Goal: Leave review/rating: Share an evaluation or opinion about a product, service, or content

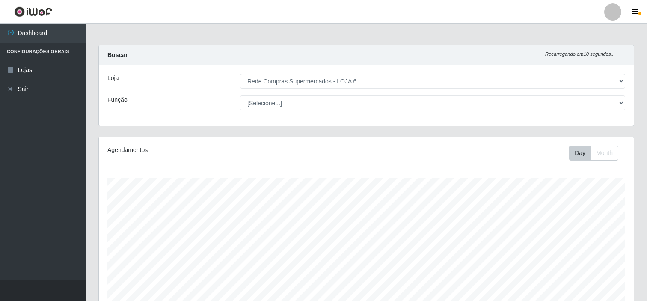
select select "398"
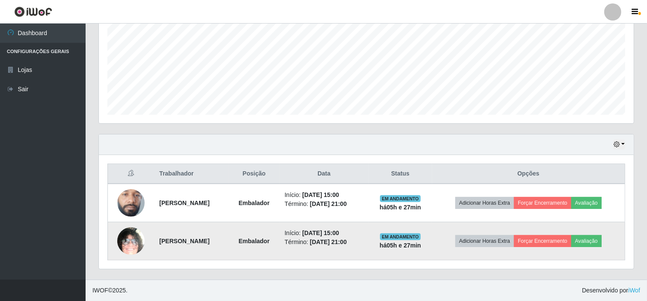
scroll to position [177, 535]
click at [596, 242] on button "Avaliação" at bounding box center [586, 241] width 30 height 12
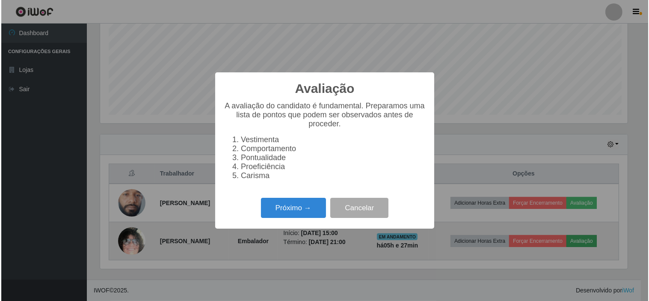
scroll to position [177, 529]
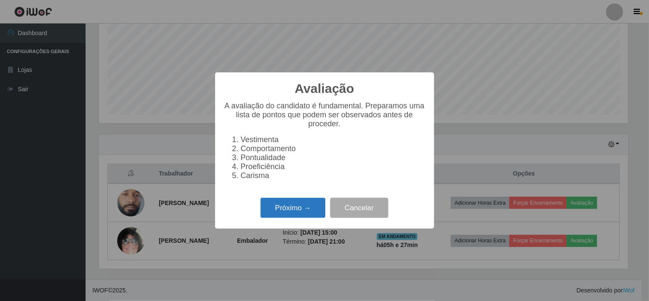
click at [298, 210] on button "Próximo →" at bounding box center [293, 208] width 65 height 20
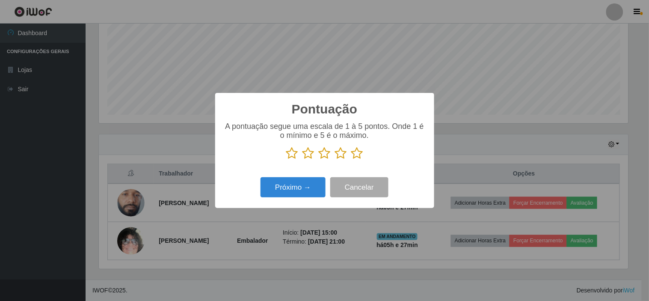
click at [321, 153] on icon at bounding box center [325, 153] width 12 height 13
click at [319, 160] on input "radio" at bounding box center [319, 160] width 0 height 0
click at [297, 187] on button "Próximo →" at bounding box center [293, 187] width 65 height 20
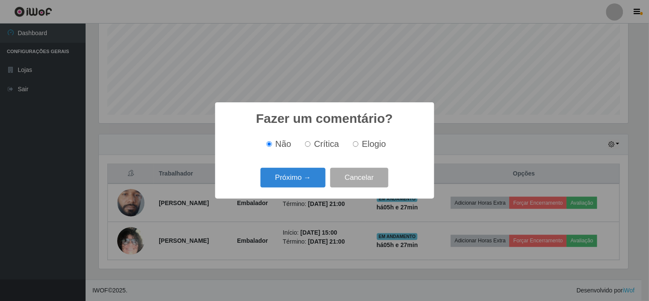
click at [361, 144] on label "Elogio" at bounding box center [367, 144] width 36 height 10
click at [358, 144] on input "Elogio" at bounding box center [356, 144] width 6 height 6
radio input "true"
click at [296, 177] on button "Próximo →" at bounding box center [293, 178] width 65 height 20
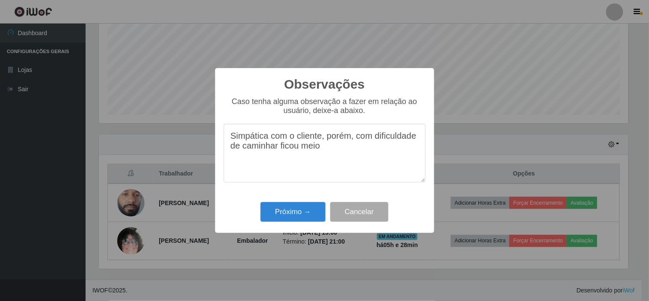
click at [278, 151] on textarea "Simpática com o cliente, porém, com dificuldade de caminhar ficou meio" at bounding box center [325, 153] width 202 height 59
click at [333, 153] on textarea "Simpática com o cliente, porém, com dificuldade de caminhar, ficou meio" at bounding box center [325, 153] width 202 height 59
type textarea "Simpática com o cliente, porém, com dificuldade de caminhar, ficou meio se poup…"
click at [300, 215] on button "Próximo →" at bounding box center [293, 212] width 65 height 20
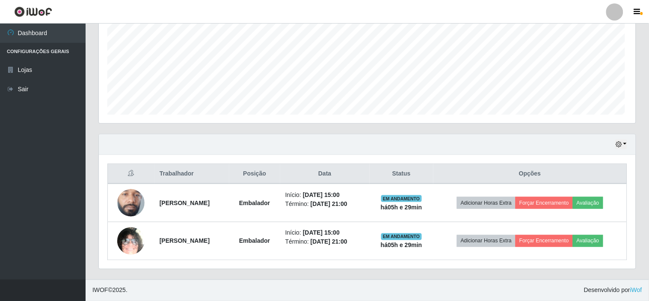
scroll to position [177, 535]
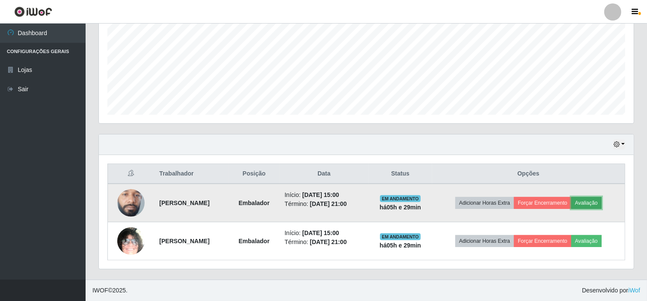
click at [594, 201] on button "Avaliação" at bounding box center [586, 203] width 30 height 12
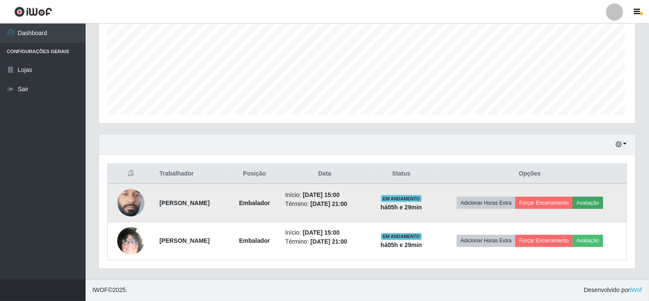
scroll to position [177, 529]
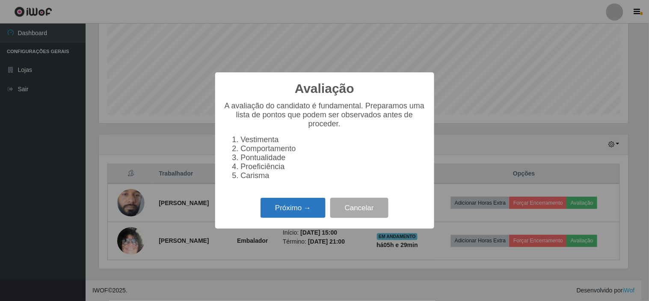
click at [289, 208] on button "Próximo →" at bounding box center [293, 208] width 65 height 20
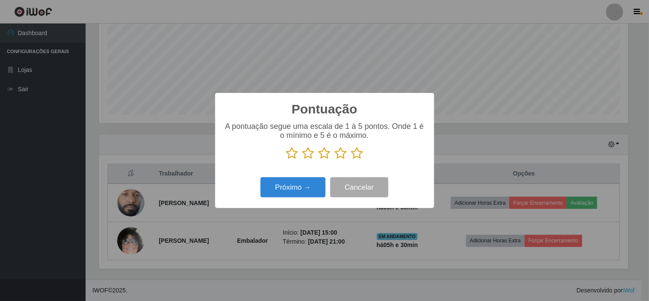
click at [339, 152] on icon at bounding box center [341, 153] width 12 height 13
click at [335, 160] on input "radio" at bounding box center [335, 160] width 0 height 0
click at [289, 188] on button "Próximo →" at bounding box center [293, 187] width 65 height 20
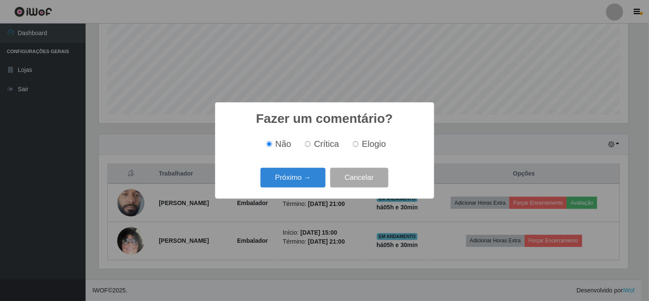
click at [365, 147] on span "Elogio" at bounding box center [374, 143] width 24 height 9
click at [358, 147] on input "Elogio" at bounding box center [356, 144] width 6 height 6
radio input "true"
click at [307, 175] on button "Próximo →" at bounding box center [293, 178] width 65 height 20
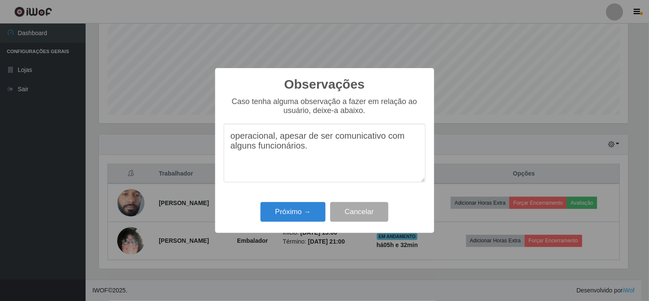
drag, startPoint x: 275, startPoint y: 138, endPoint x: 317, endPoint y: 157, distance: 46.9
click at [317, 157] on textarea "operacional, apesar de ser comunicativo com alguns funcionários." at bounding box center [325, 153] width 202 height 59
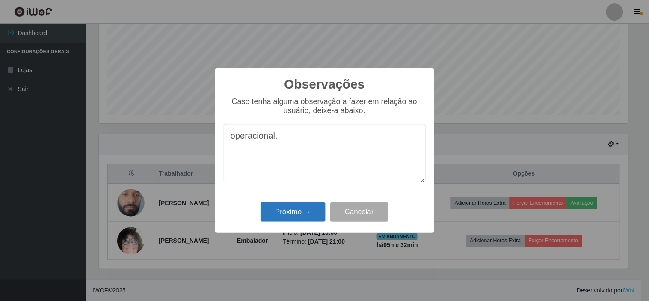
type textarea "operacional."
click at [294, 210] on button "Próximo →" at bounding box center [293, 212] width 65 height 20
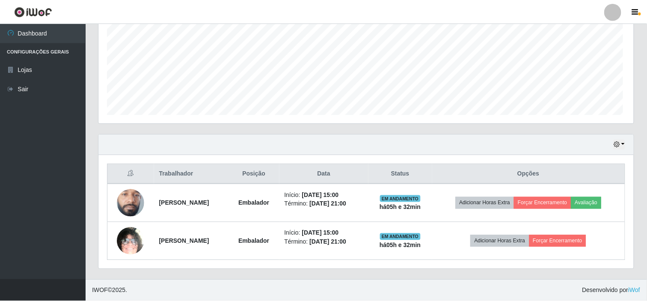
scroll to position [177, 535]
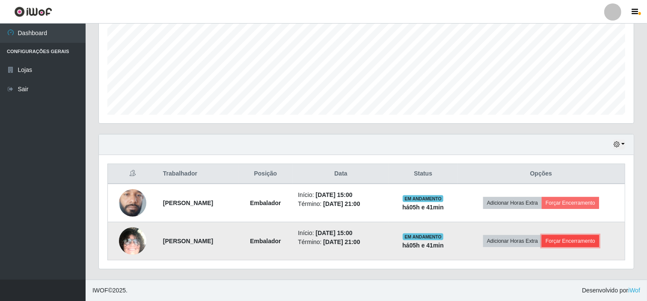
click at [589, 240] on button "Forçar Encerramento" at bounding box center [570, 241] width 57 height 12
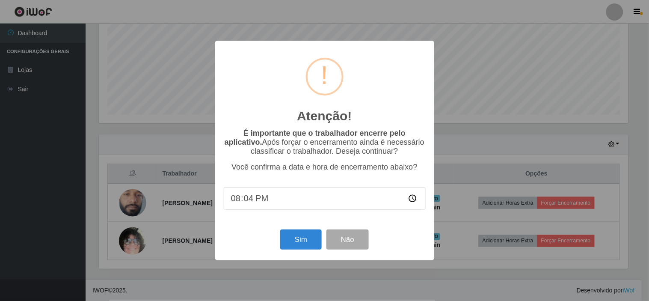
type input "20:41"
click at [301, 242] on button "Sim" at bounding box center [300, 239] width 41 height 20
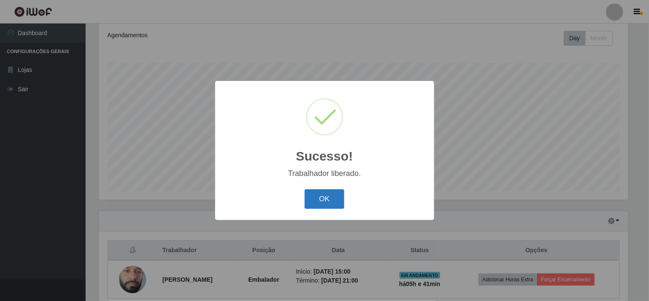
click at [326, 202] on button "OK" at bounding box center [325, 199] width 40 height 20
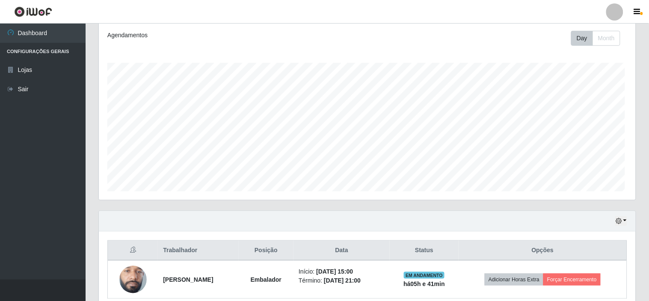
scroll to position [177, 535]
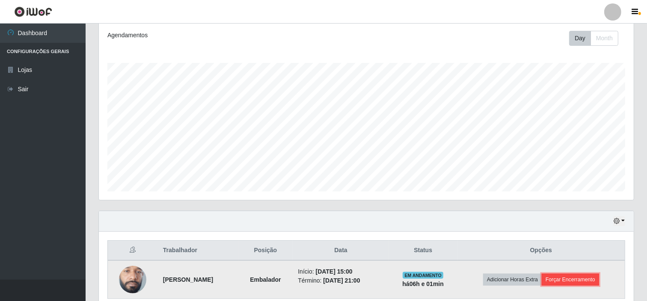
click at [585, 275] on button "Forçar Encerramento" at bounding box center [570, 279] width 57 height 12
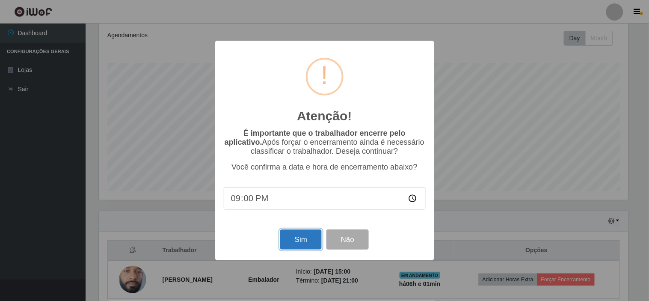
click at [310, 237] on button "Sim" at bounding box center [300, 239] width 41 height 20
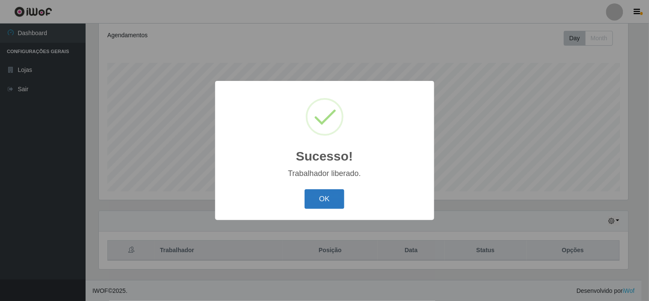
click at [329, 195] on button "OK" at bounding box center [325, 199] width 40 height 20
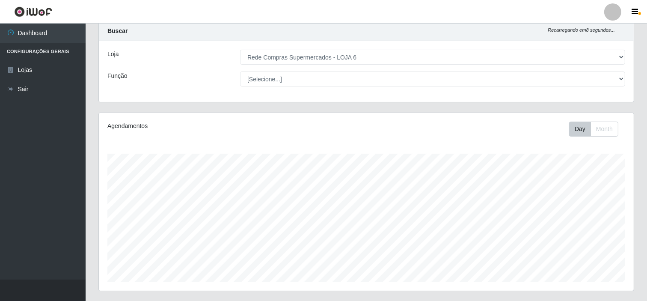
scroll to position [20, 0]
